Goal: Task Accomplishment & Management: Understand process/instructions

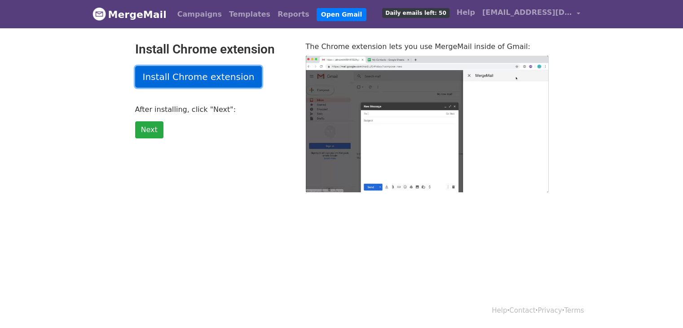
click at [208, 76] on link "Install Chrome extension" at bounding box center [198, 77] width 127 height 22
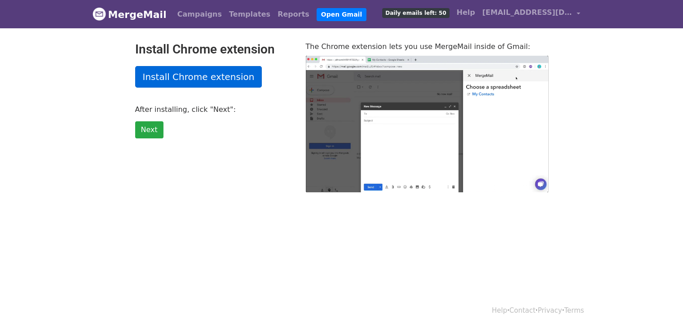
type input "10.39"
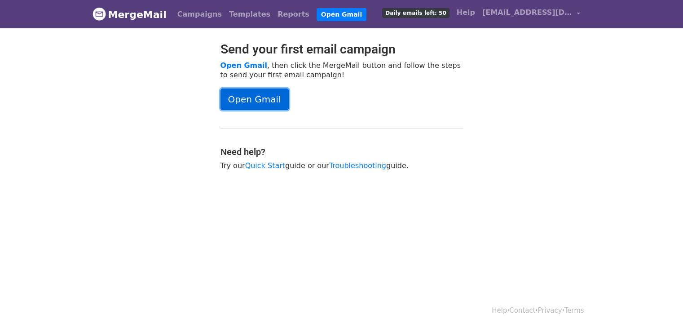
click at [273, 109] on link "Open Gmail" at bounding box center [254, 99] width 68 height 22
click at [273, 94] on link "Open Gmail" at bounding box center [254, 99] width 68 height 22
click at [277, 165] on link "Quick Start" at bounding box center [265, 165] width 40 height 9
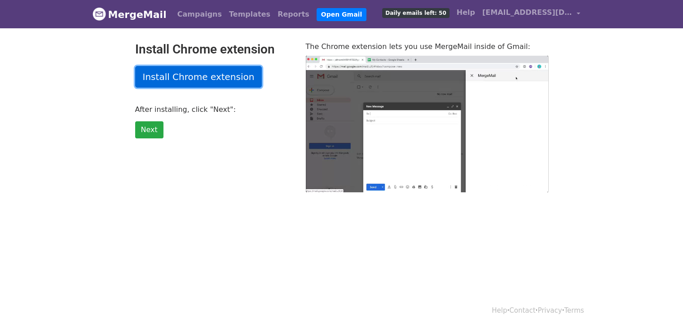
click at [229, 74] on link "Install Chrome extension" at bounding box center [198, 77] width 127 height 22
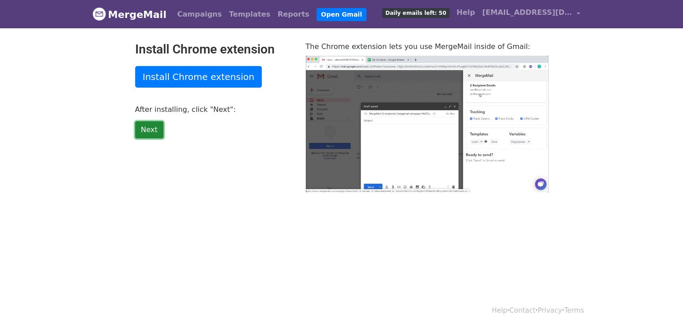
click at [148, 132] on link "Next" at bounding box center [149, 129] width 28 height 17
type input "12.54"
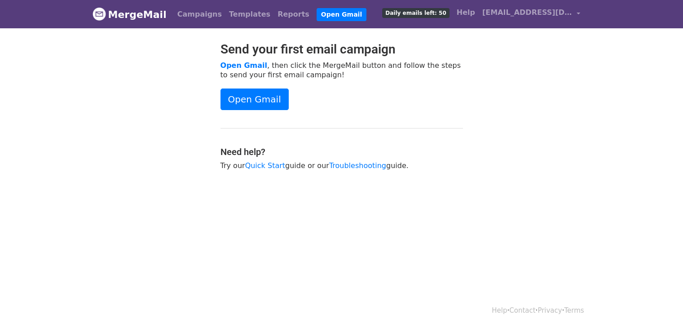
click at [273, 87] on div "Send your first email campaign Open Gmail , then click the MergeMail button and…" at bounding box center [342, 110] width 256 height 137
click at [274, 94] on link "Open Gmail" at bounding box center [254, 99] width 68 height 22
click at [396, 101] on div "Open Gmail" at bounding box center [341, 99] width 242 height 22
click at [429, 12] on span "Daily emails left: 50" at bounding box center [415, 13] width 67 height 10
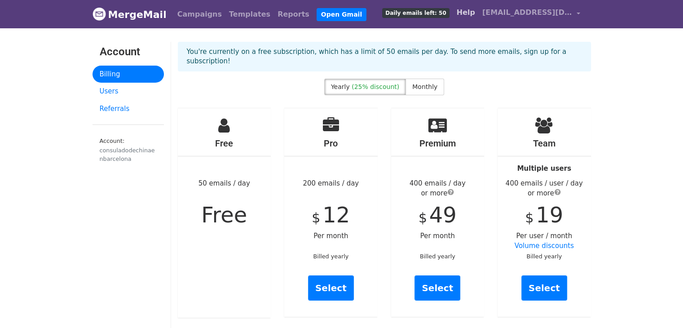
click at [461, 12] on link "Help" at bounding box center [466, 13] width 26 height 18
click at [124, 106] on link "Referrals" at bounding box center [127, 109] width 71 height 18
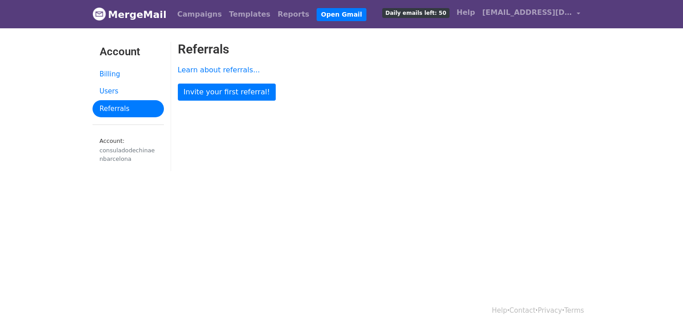
drag, startPoint x: 132, startPoint y: 155, endPoint x: 236, endPoint y: 99, distance: 118.1
click at [132, 155] on div "consuladodechinaenbarcelona" at bounding box center [128, 154] width 57 height 17
click at [518, 17] on span "[EMAIL_ADDRESS][DOMAIN_NAME]" at bounding box center [527, 12] width 90 height 11
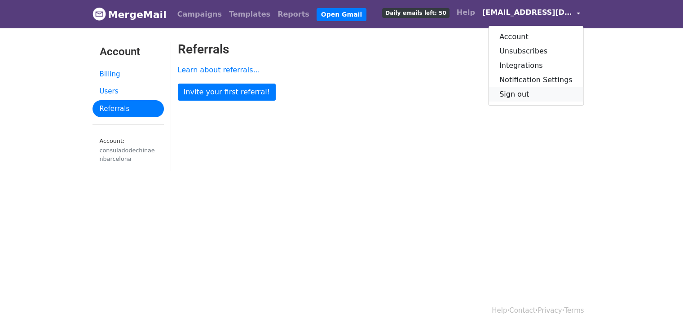
click at [524, 90] on link "Sign out" at bounding box center [535, 94] width 95 height 14
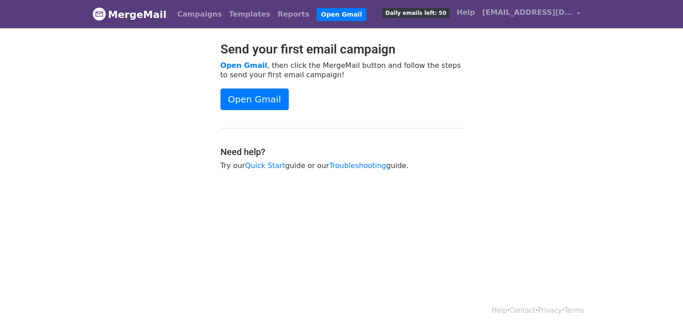
click at [379, 104] on div "Open Gmail" at bounding box center [341, 99] width 242 height 22
